Goal: Information Seeking & Learning: Learn about a topic

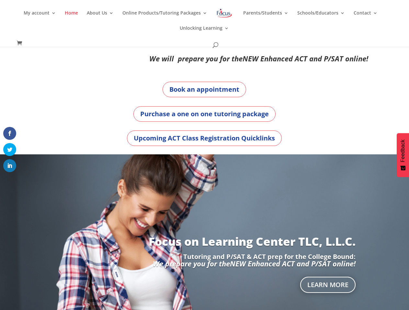
click at [204, 155] on div "Focus on Learning Center TLC, L.L.C. Tutoring and P/SAT & ACT prep for the Coll…" at bounding box center [204, 264] width 359 height 218
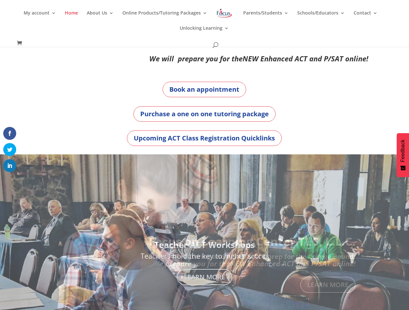
click at [204, 155] on div "Focus on Learning Center TLC, L.L.C. Tutoring and P/SAT & ACT prep for the Coll…" at bounding box center [204, 264] width 359 height 218
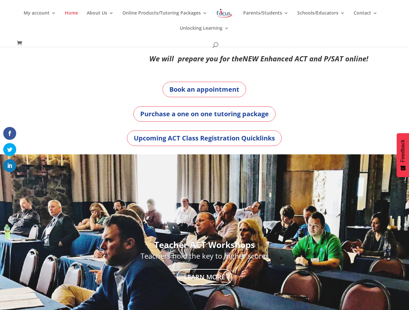
click at [204, 23] on link "Online Products/Tutoring Packages" at bounding box center [164, 18] width 85 height 15
click at [102, 18] on link "About Us" at bounding box center [100, 18] width 27 height 15
click at [204, 233] on div "Teacher ACT Workshops Teachers hold the key to higher scores Learn More" at bounding box center [204, 263] width 359 height 203
click at [4, 263] on link "Previous" at bounding box center [1, 264] width 16 height 16
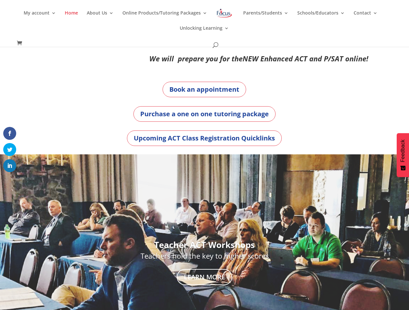
click at [404, 263] on div at bounding box center [204, 264] width 409 height 218
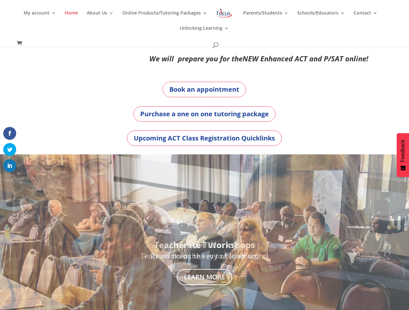
click at [10, 180] on span at bounding box center [10, 180] width 8 height 8
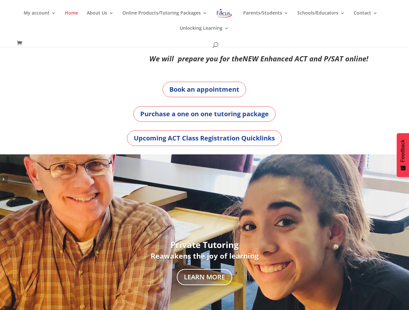
click at [402, 155] on span "Feedback" at bounding box center [402, 151] width 6 height 23
